Goal: Task Accomplishment & Management: Manage account settings

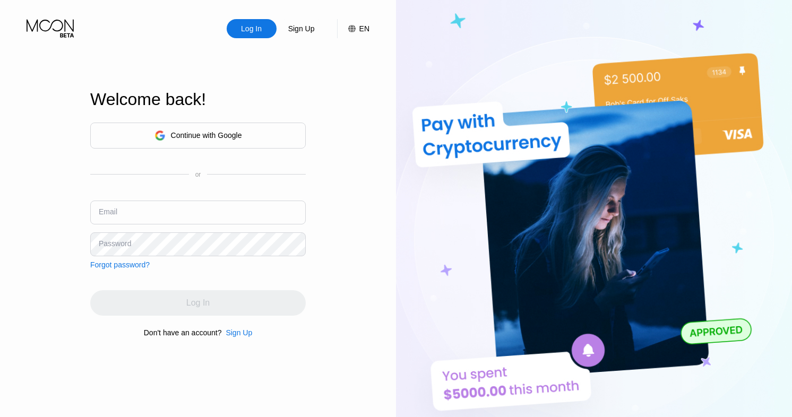
click at [268, 140] on div "Continue with Google" at bounding box center [198, 136] width 216 height 26
click at [261, 139] on div "Continue with Google" at bounding box center [198, 136] width 216 height 26
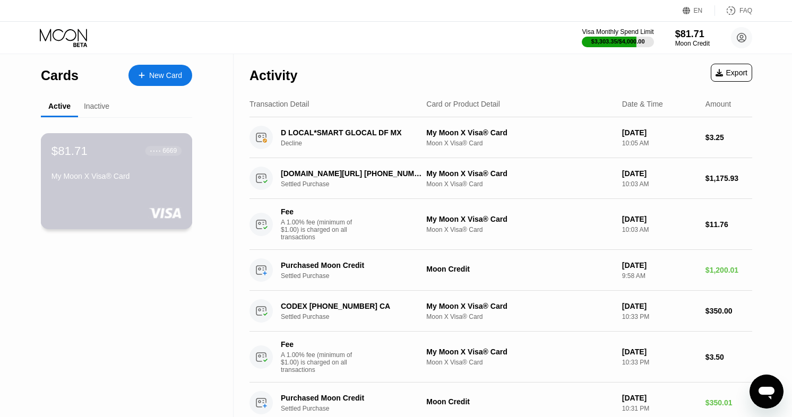
click at [166, 169] on div "$81.71 ● ● ● ● 6669 My Moon X Visa® Card" at bounding box center [117, 164] width 130 height 41
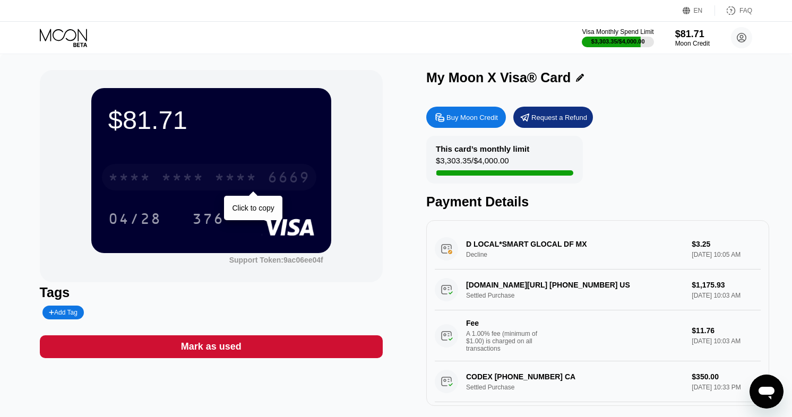
click at [282, 180] on div "6669" at bounding box center [289, 178] width 42 height 17
click at [263, 163] on div "* * * * * * * * * * * * 6669" at bounding box center [211, 174] width 206 height 36
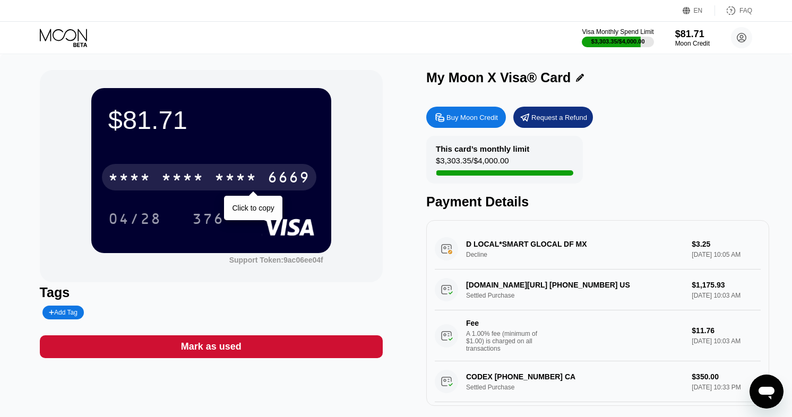
click at [268, 176] on div "6669" at bounding box center [289, 178] width 42 height 17
